Goal: Task Accomplishment & Management: Manage account settings

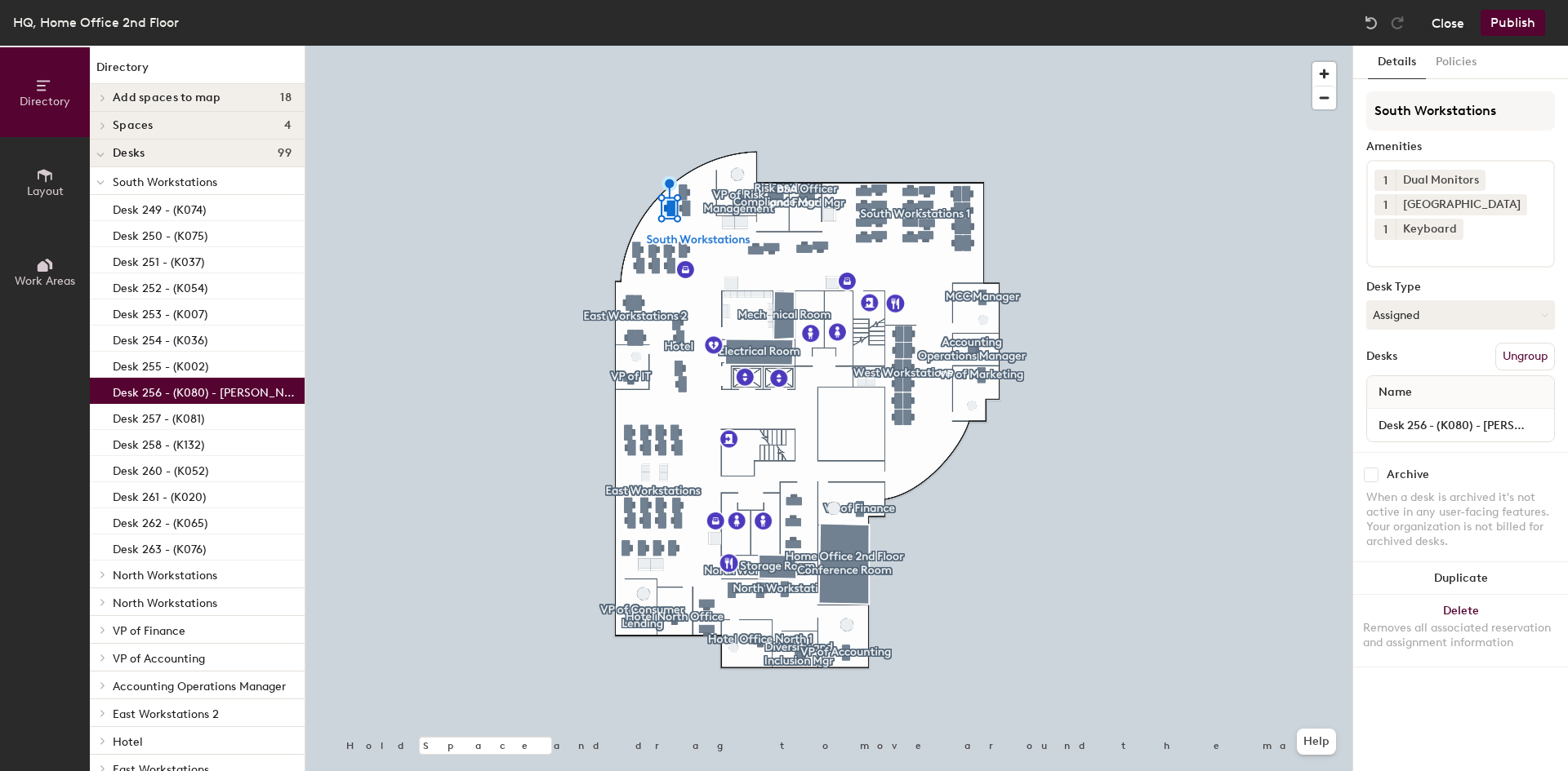
click at [1456, 27] on button "Close" at bounding box center [1448, 22] width 33 height 26
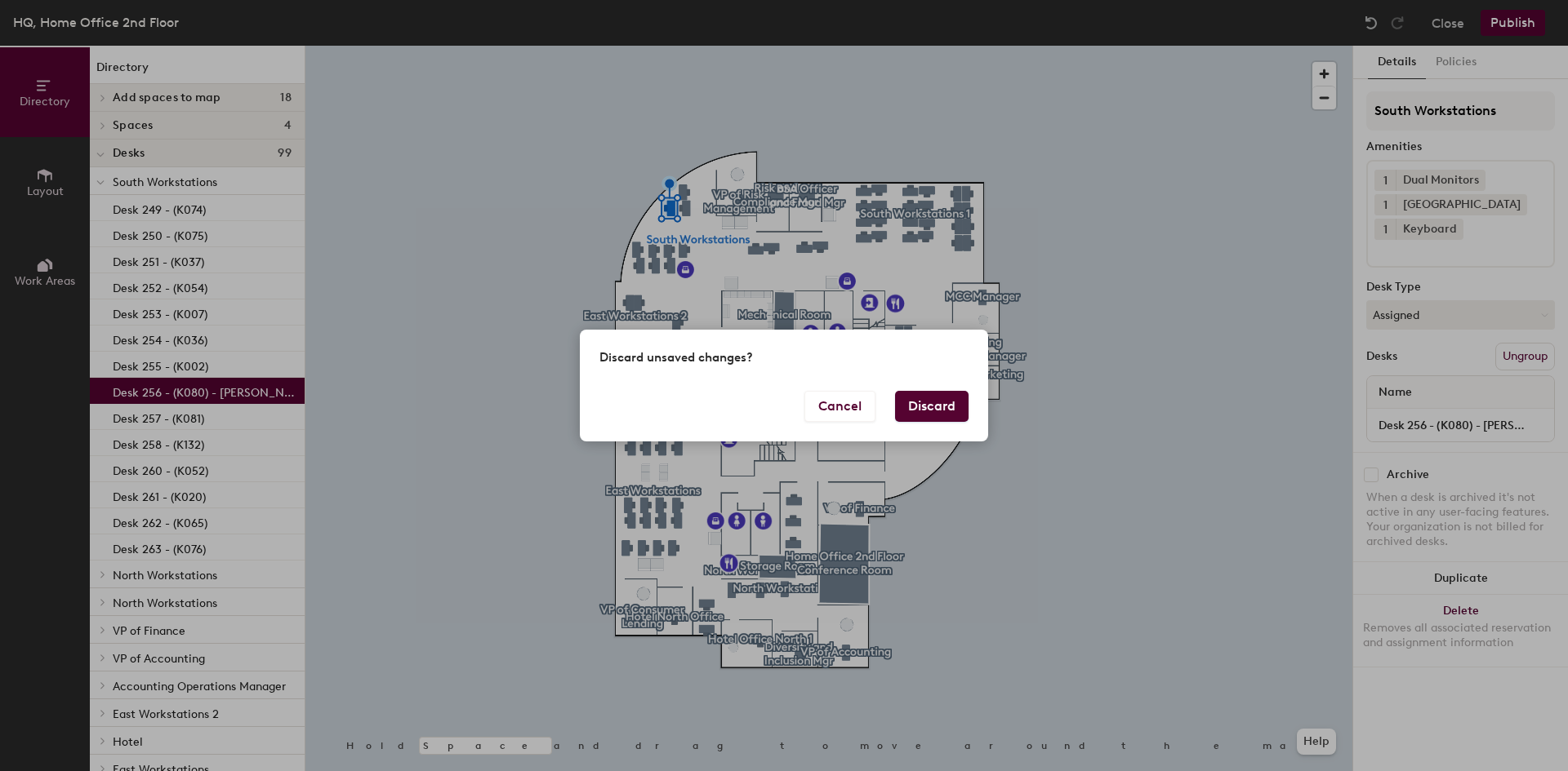
click at [937, 404] on button "Discard" at bounding box center [932, 407] width 74 height 31
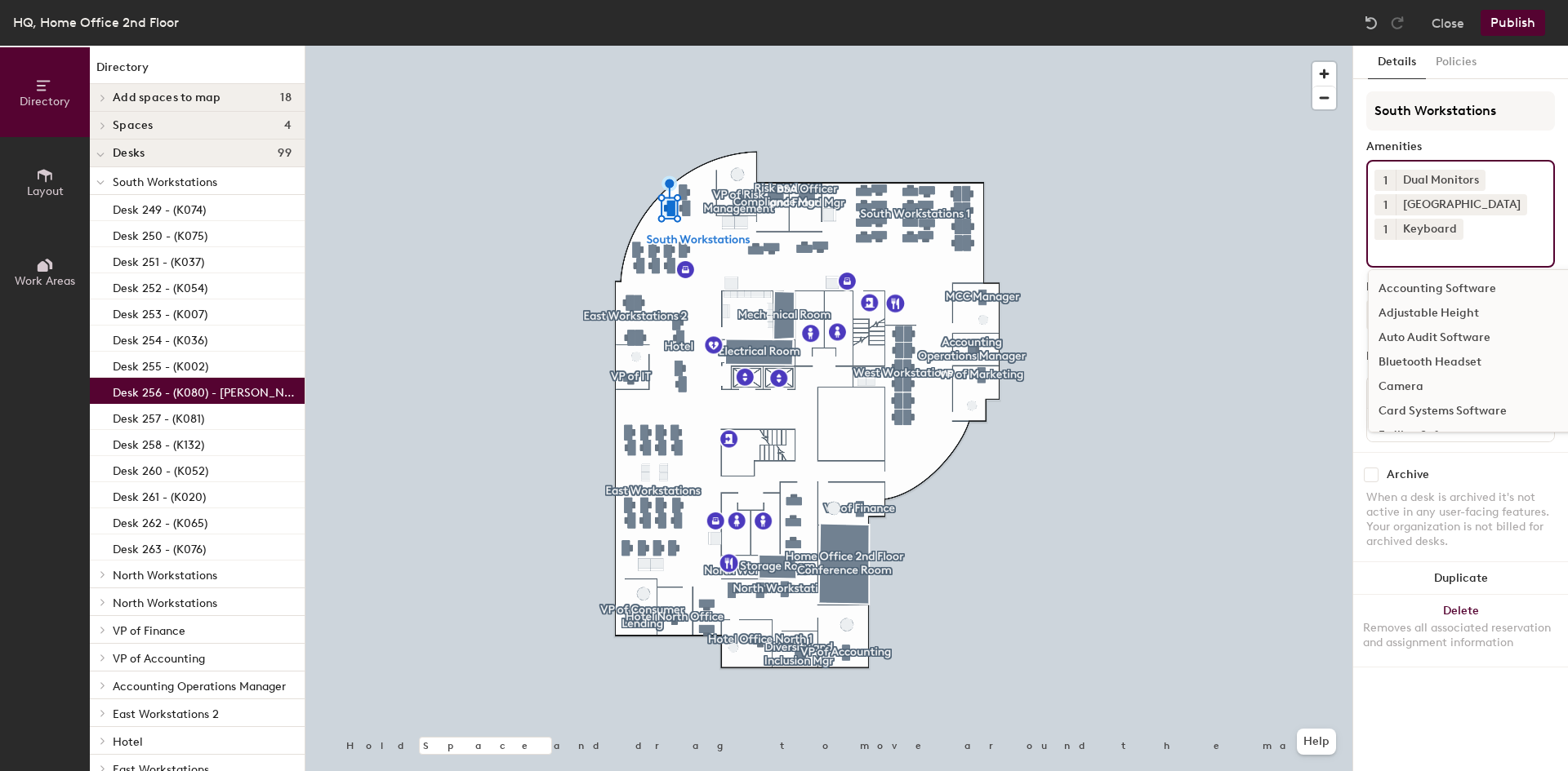
click at [1411, 252] on input at bounding box center [1448, 250] width 147 height 19
type input "A"
type input "ADJUS"
click at [1427, 293] on div "Adjustable Height" at bounding box center [1461, 289] width 184 height 24
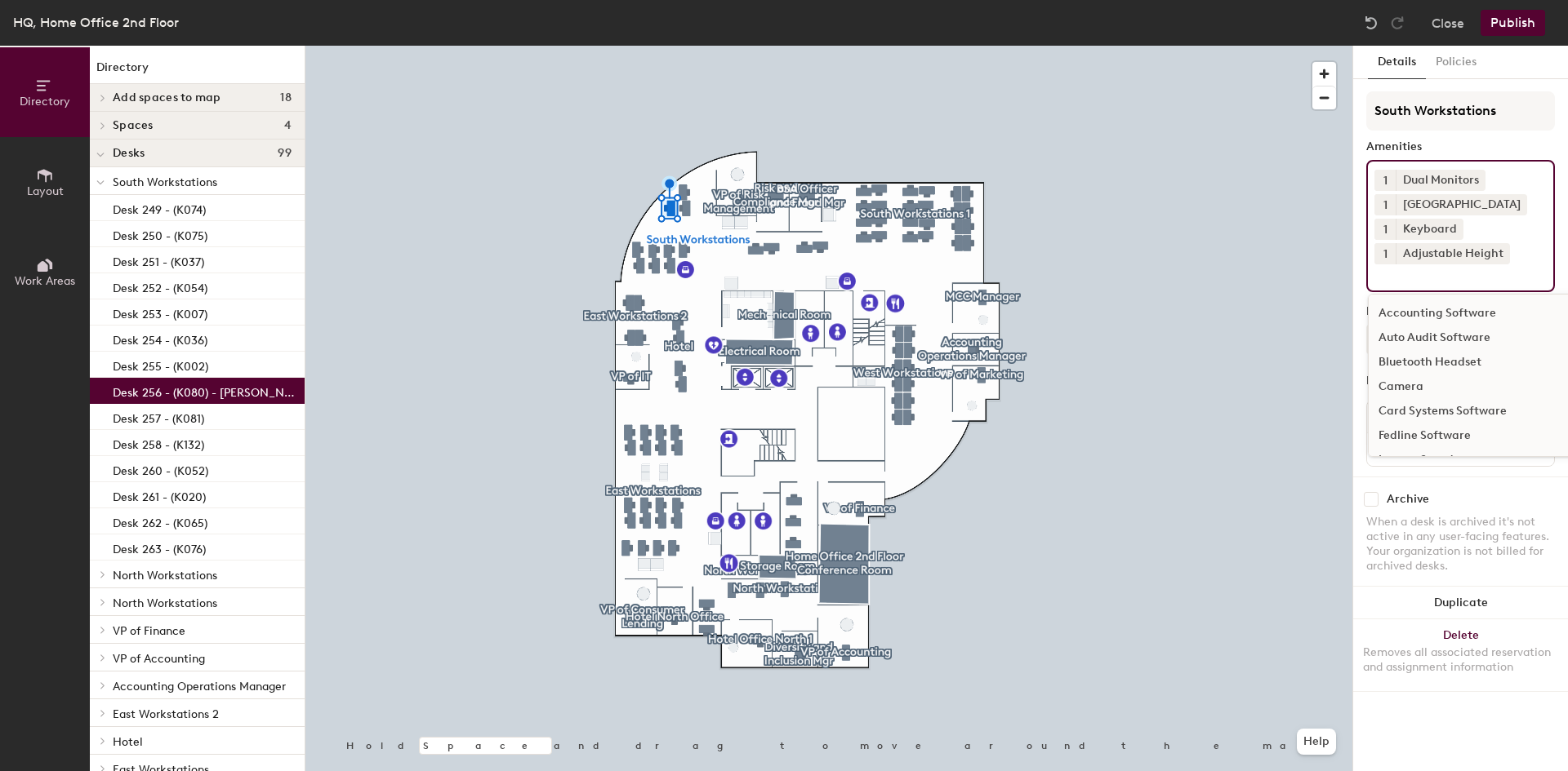
click at [1519, 18] on button "Publish" at bounding box center [1513, 22] width 65 height 26
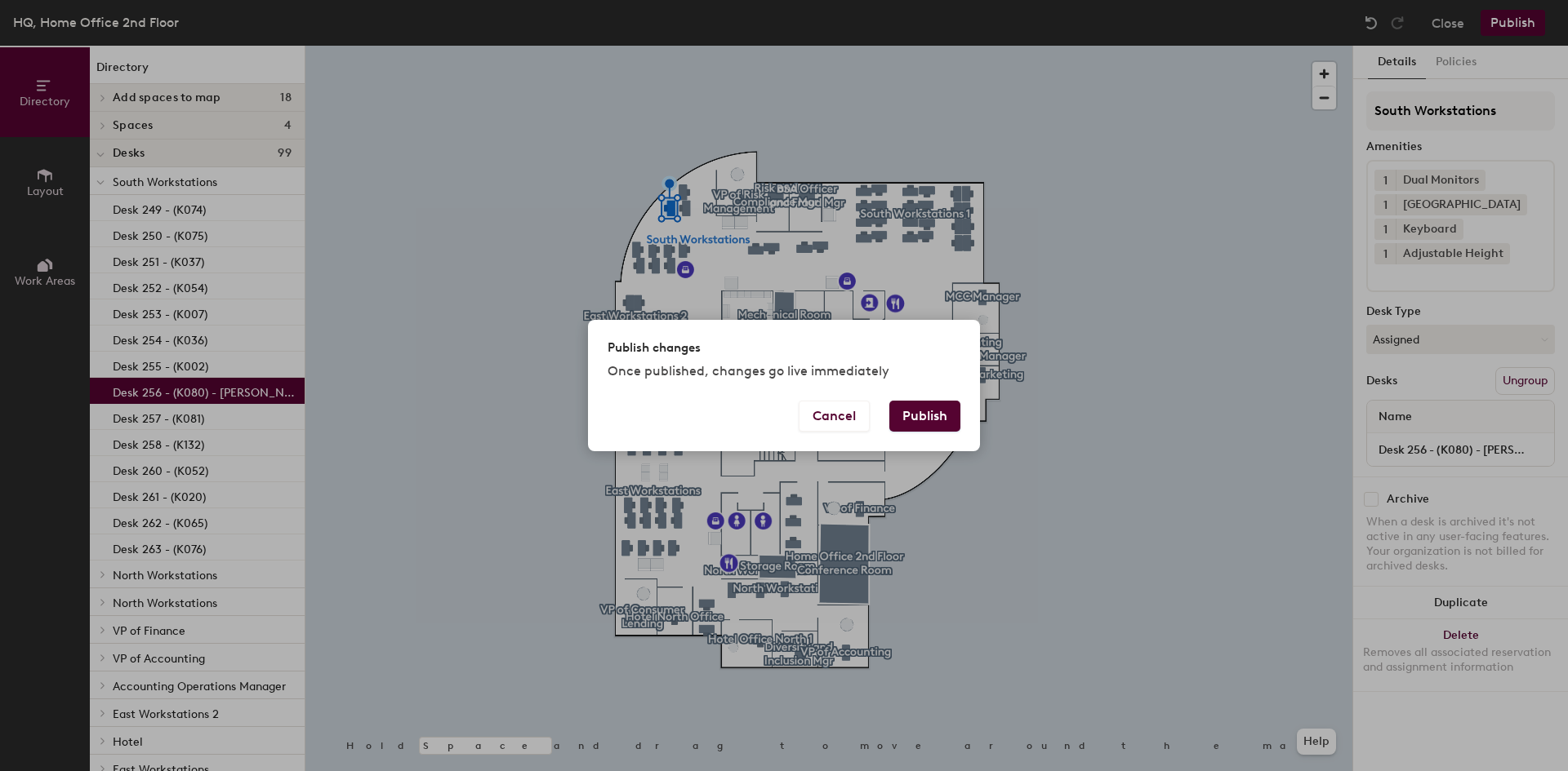
click at [917, 415] on button "Publish" at bounding box center [925, 416] width 71 height 31
